Goal: Transaction & Acquisition: Purchase product/service

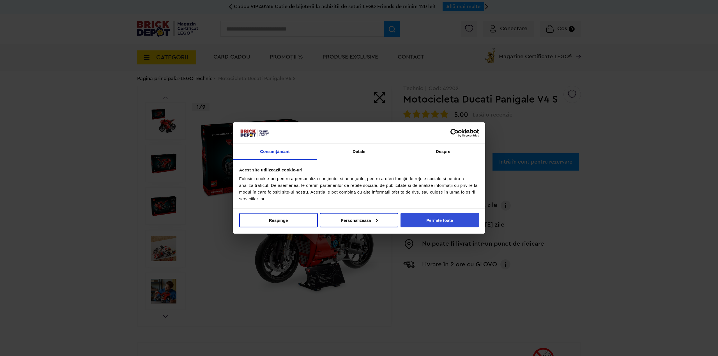
click at [424, 221] on button "Permite toate" at bounding box center [439, 220] width 78 height 14
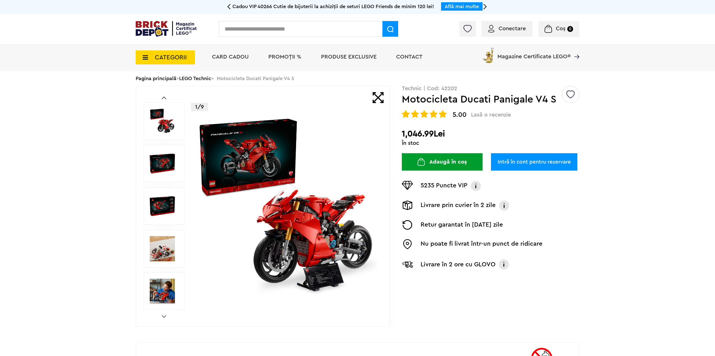
click at [263, 34] on input "text" at bounding box center [300, 29] width 163 height 16
type input "*"
type input "***"
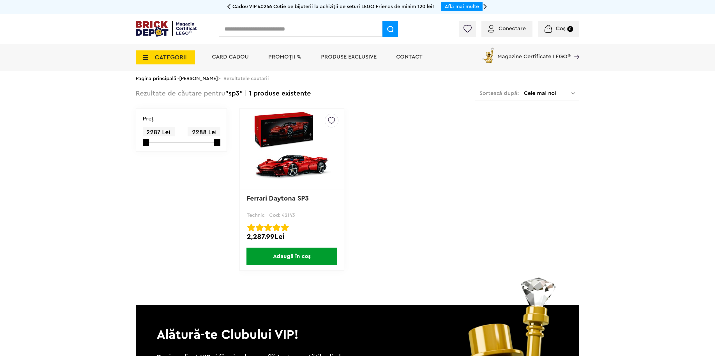
click at [298, 138] on img at bounding box center [292, 149] width 78 height 78
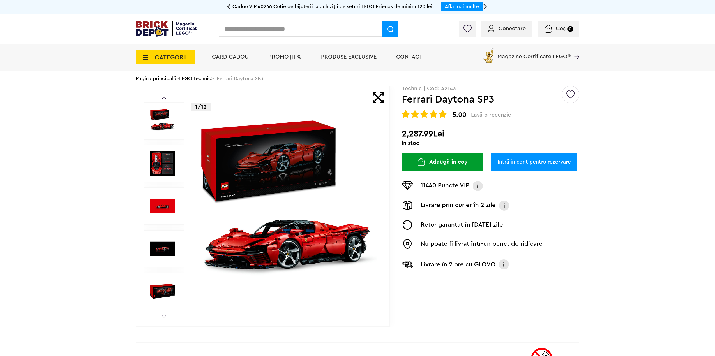
click at [284, 136] on img at bounding box center [287, 206] width 181 height 181
